Goal: Transaction & Acquisition: Purchase product/service

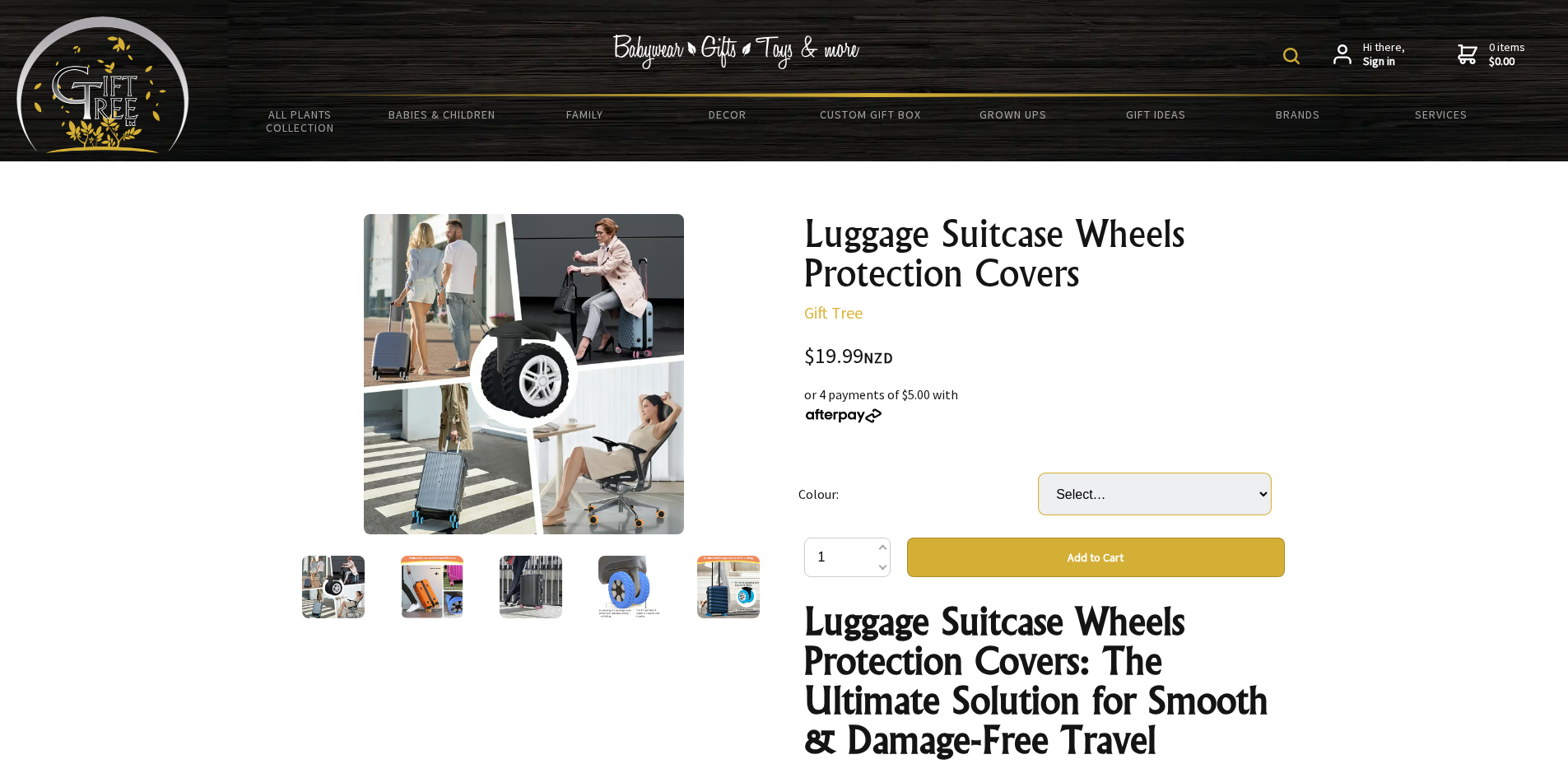
click at [1143, 497] on select "Select… 🔥Black Blue Orange Purple Pink Gray Yellow" at bounding box center [1154, 493] width 232 height 41
select select "Orange"
click at [1038, 473] on select "Select… 🔥Black Blue Orange Purple Pink Gray Yellow" at bounding box center [1154, 493] width 232 height 41
click at [412, 592] on img at bounding box center [432, 587] width 62 height 62
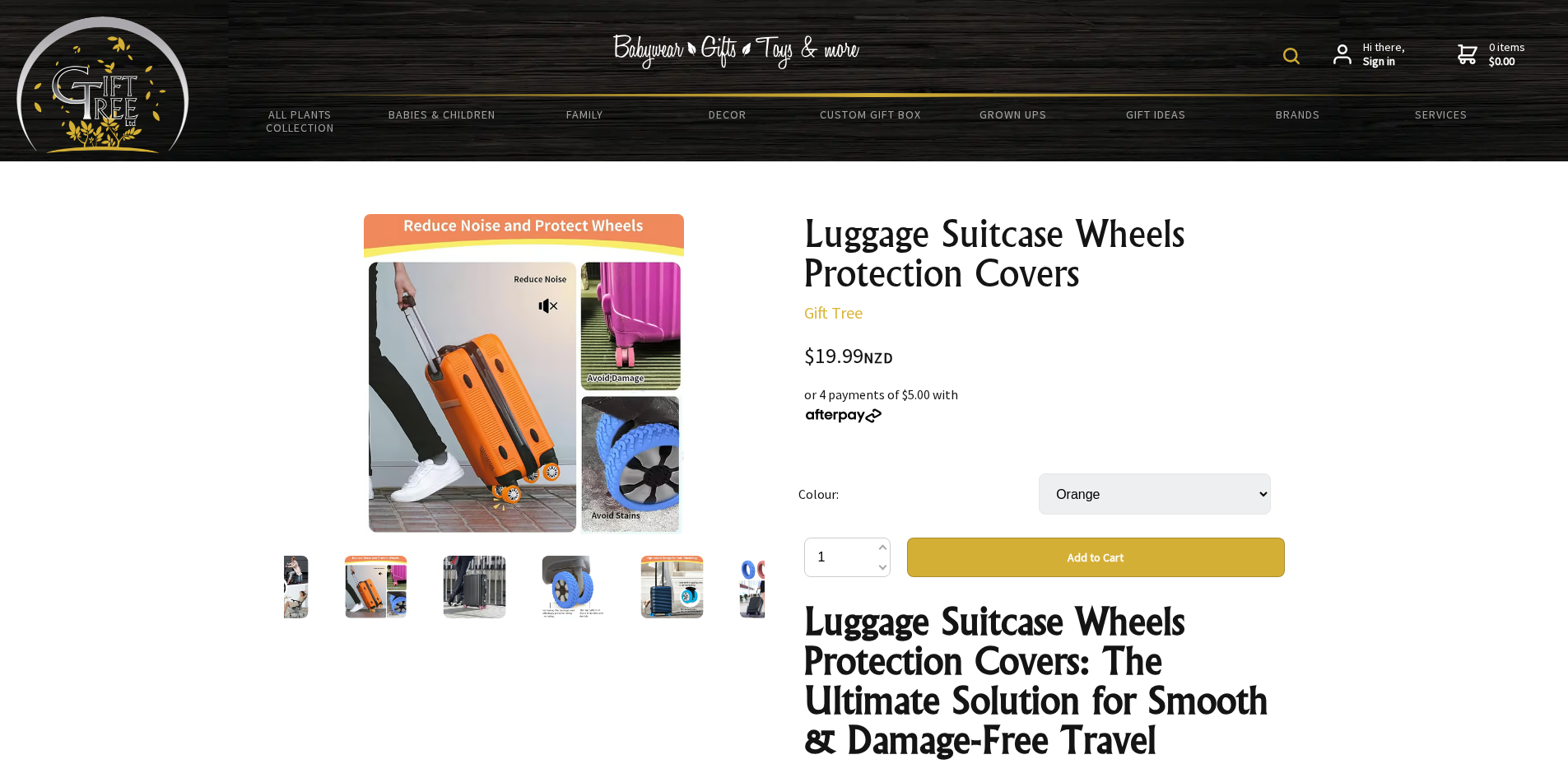
click at [488, 588] on img at bounding box center [474, 587] width 62 height 62
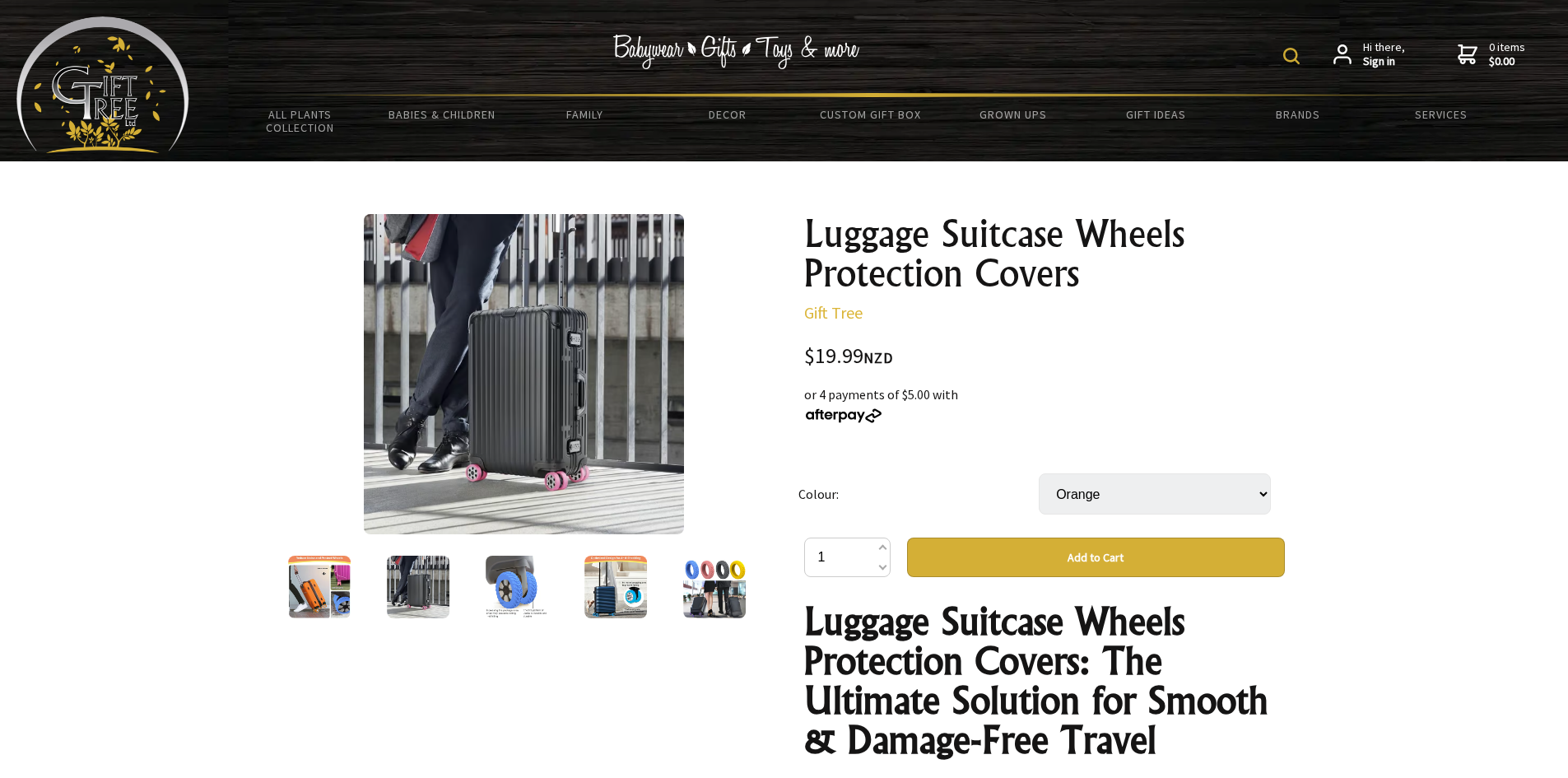
click at [505, 586] on img at bounding box center [516, 587] width 62 height 62
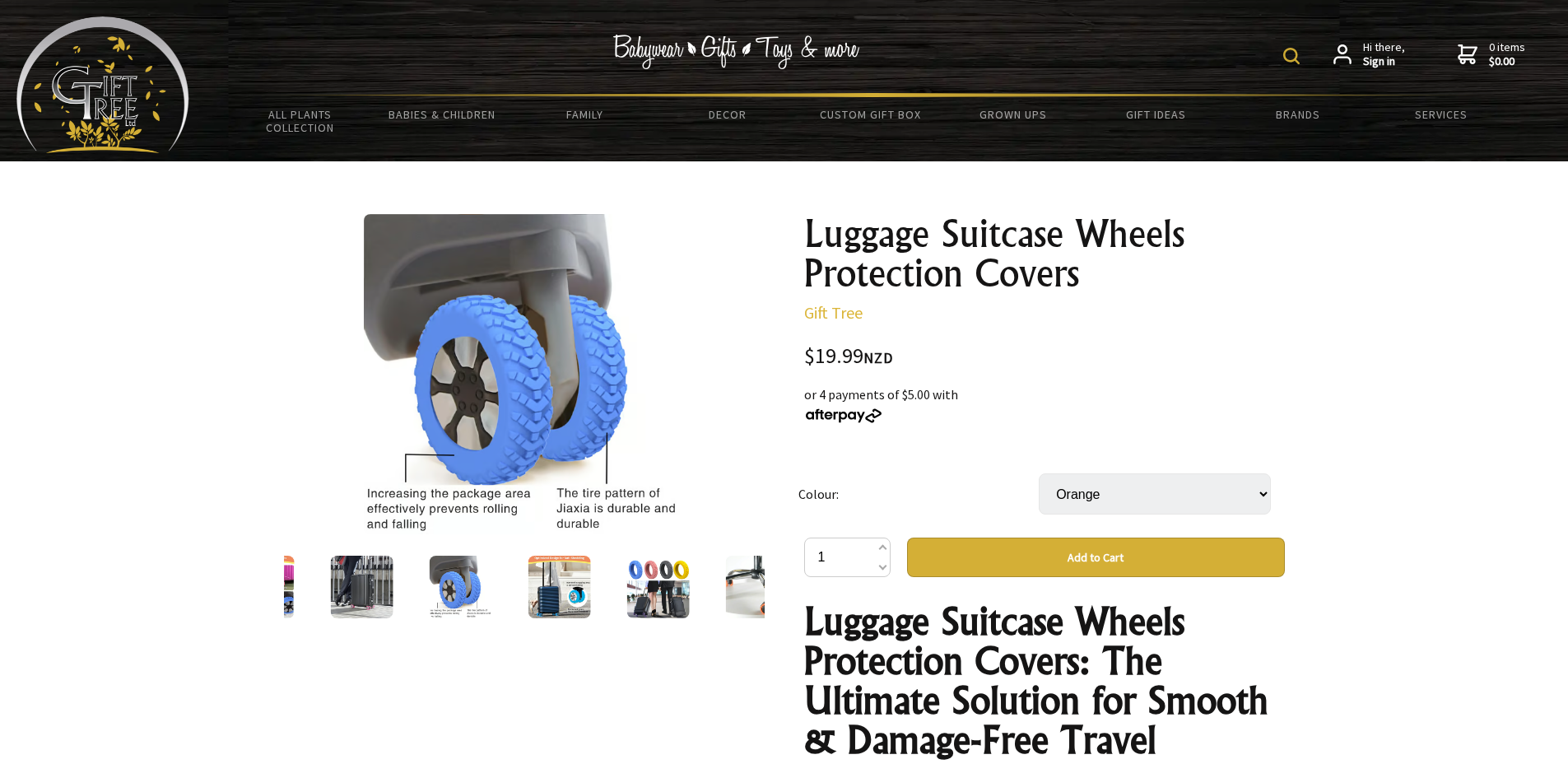
click at [555, 586] on img at bounding box center [558, 587] width 62 height 62
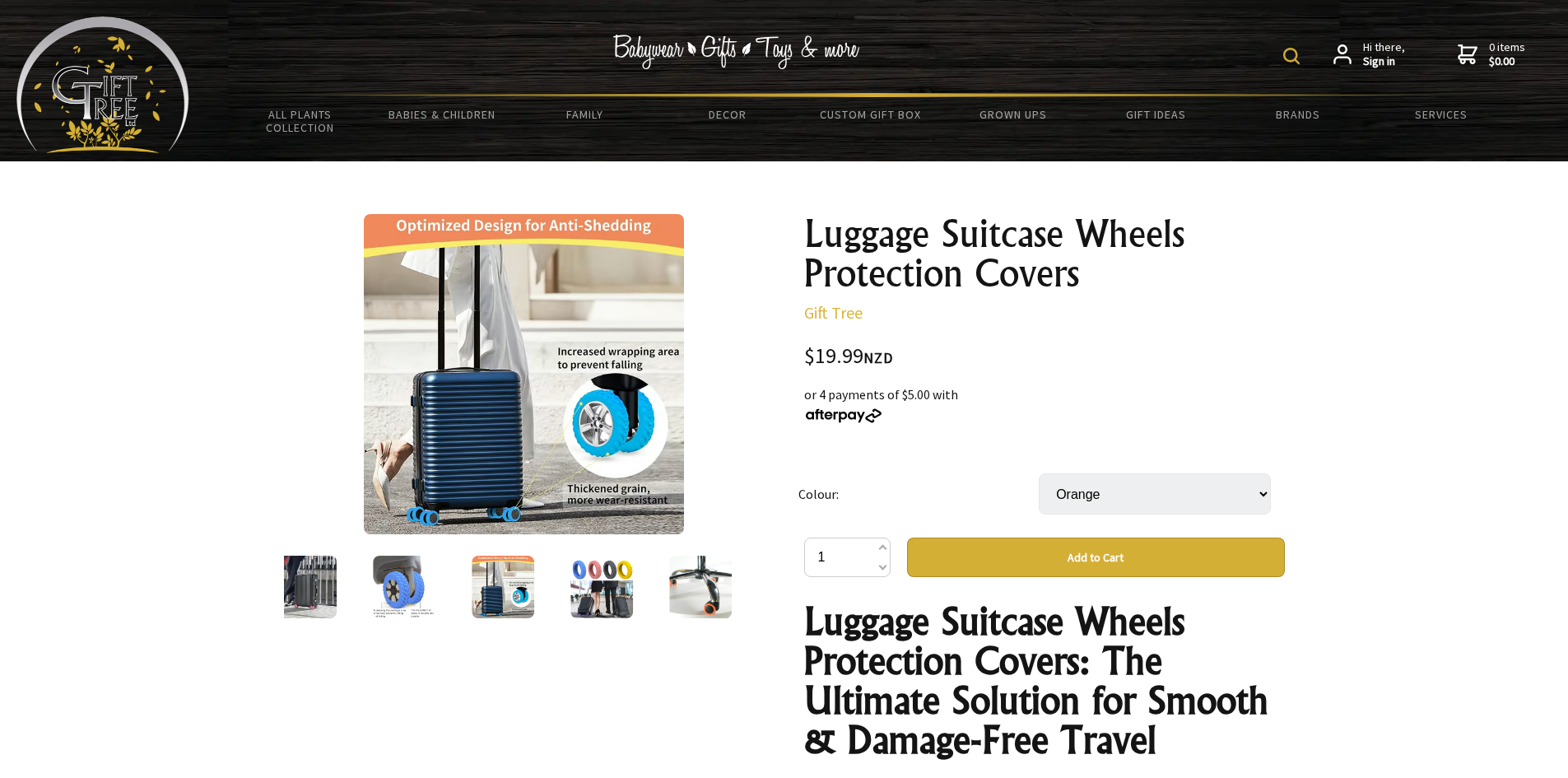
click at [585, 586] on img at bounding box center [602, 587] width 62 height 62
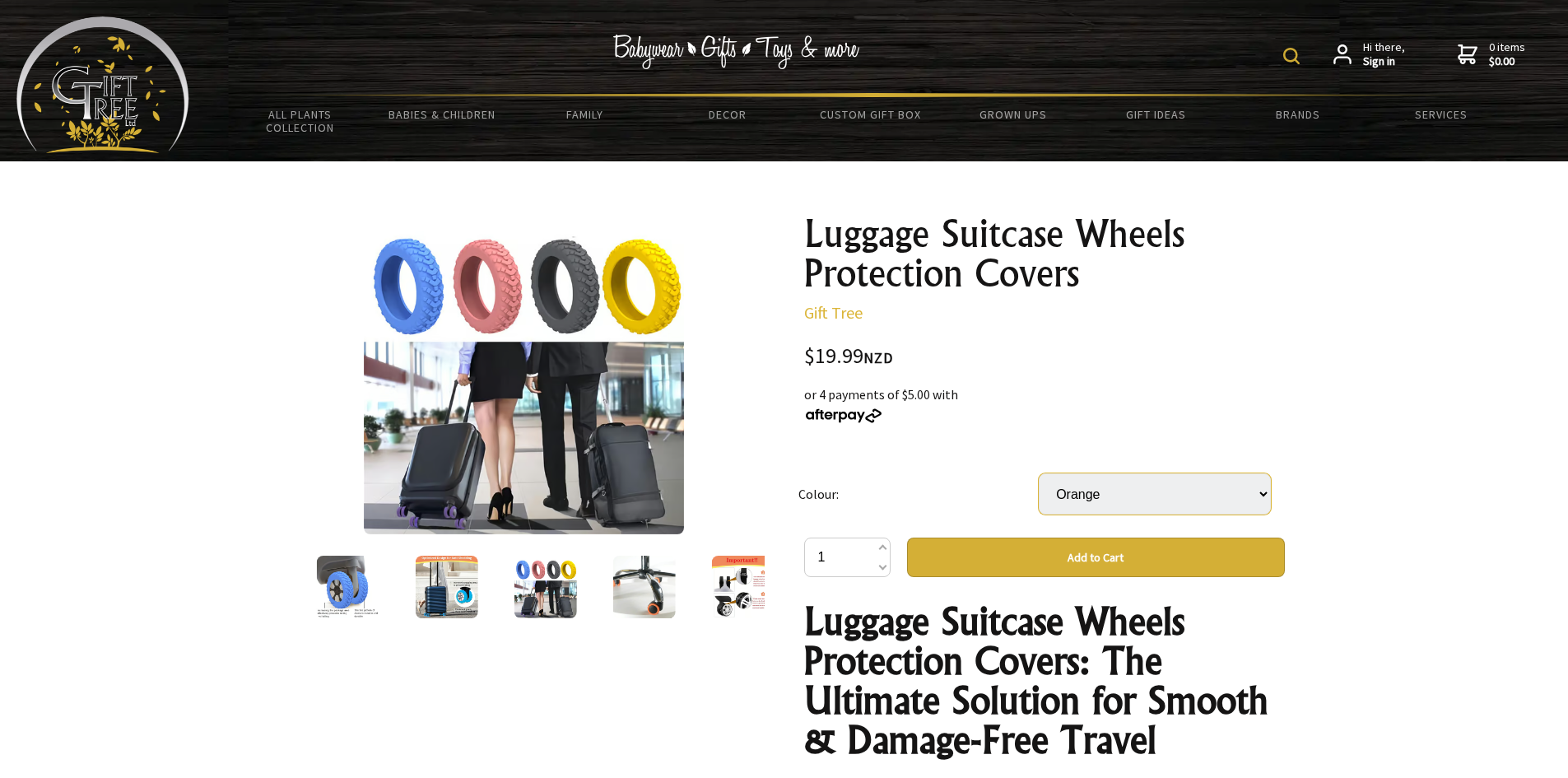
click at [1082, 494] on select "Select… 🔥Black Blue Orange Purple Pink Gray Yellow" at bounding box center [1154, 493] width 232 height 41
select select "Gray"
click at [1038, 473] on select "Select… 🔥Black Blue Orange Purple Pink Gray Yellow" at bounding box center [1154, 493] width 232 height 41
